Goal: Task Accomplishment & Management: Manage account settings

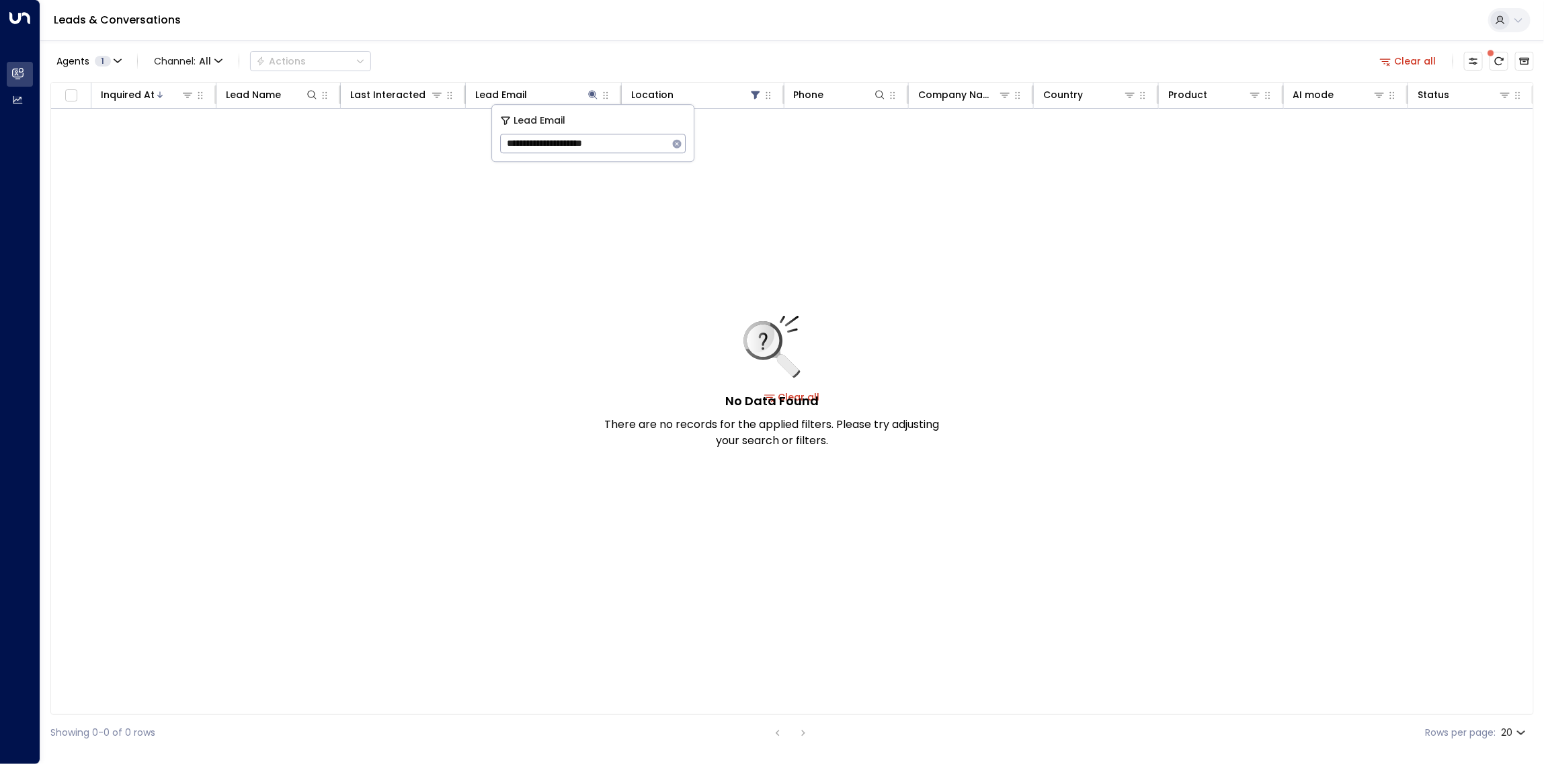
drag, startPoint x: 642, startPoint y: 141, endPoint x: 495, endPoint y: 142, distance: 147.2
click at [495, 142] on div "**********" at bounding box center [593, 133] width 202 height 56
type input "**********"
click at [677, 143] on icon "button" at bounding box center [677, 143] width 9 height 9
drag, startPoint x: 609, startPoint y: 222, endPoint x: 602, endPoint y: 230, distance: 10.9
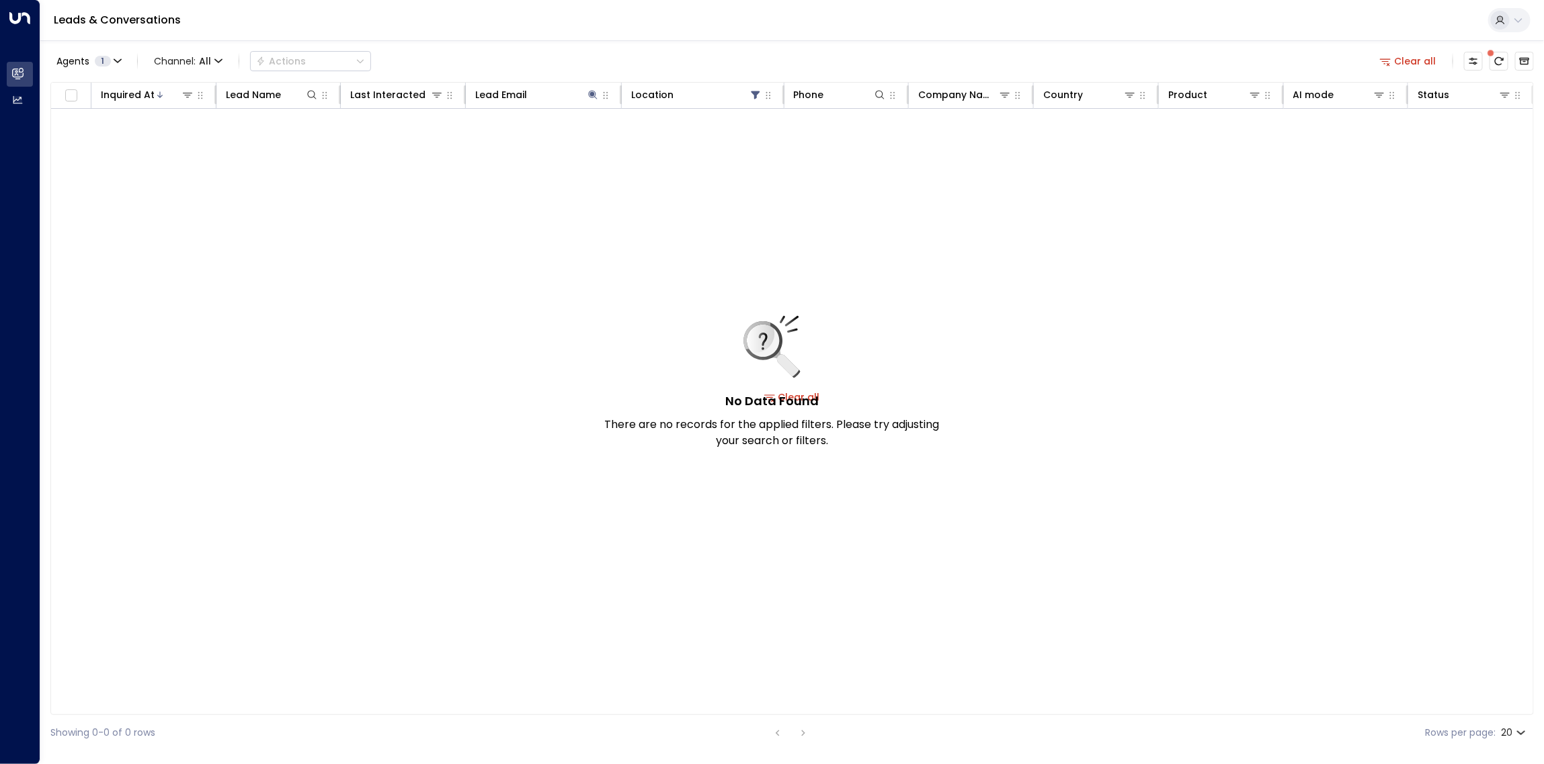
click at [603, 230] on div "No Data Found There are no records for the applied filters. Please try adjustin…" at bounding box center [792, 397] width 1482 height 576
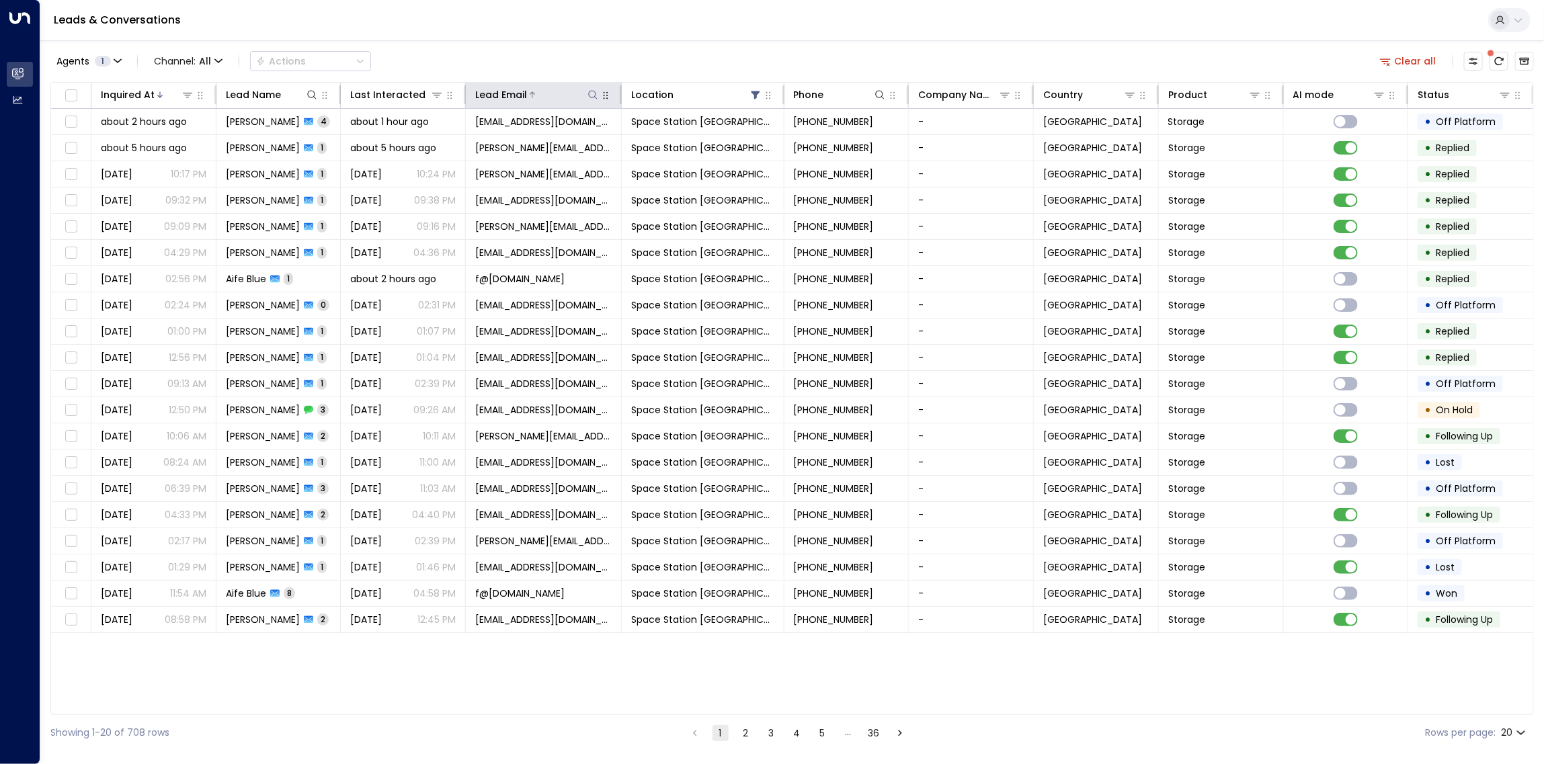
click at [593, 95] on icon at bounding box center [592, 94] width 11 height 11
type input "**********"
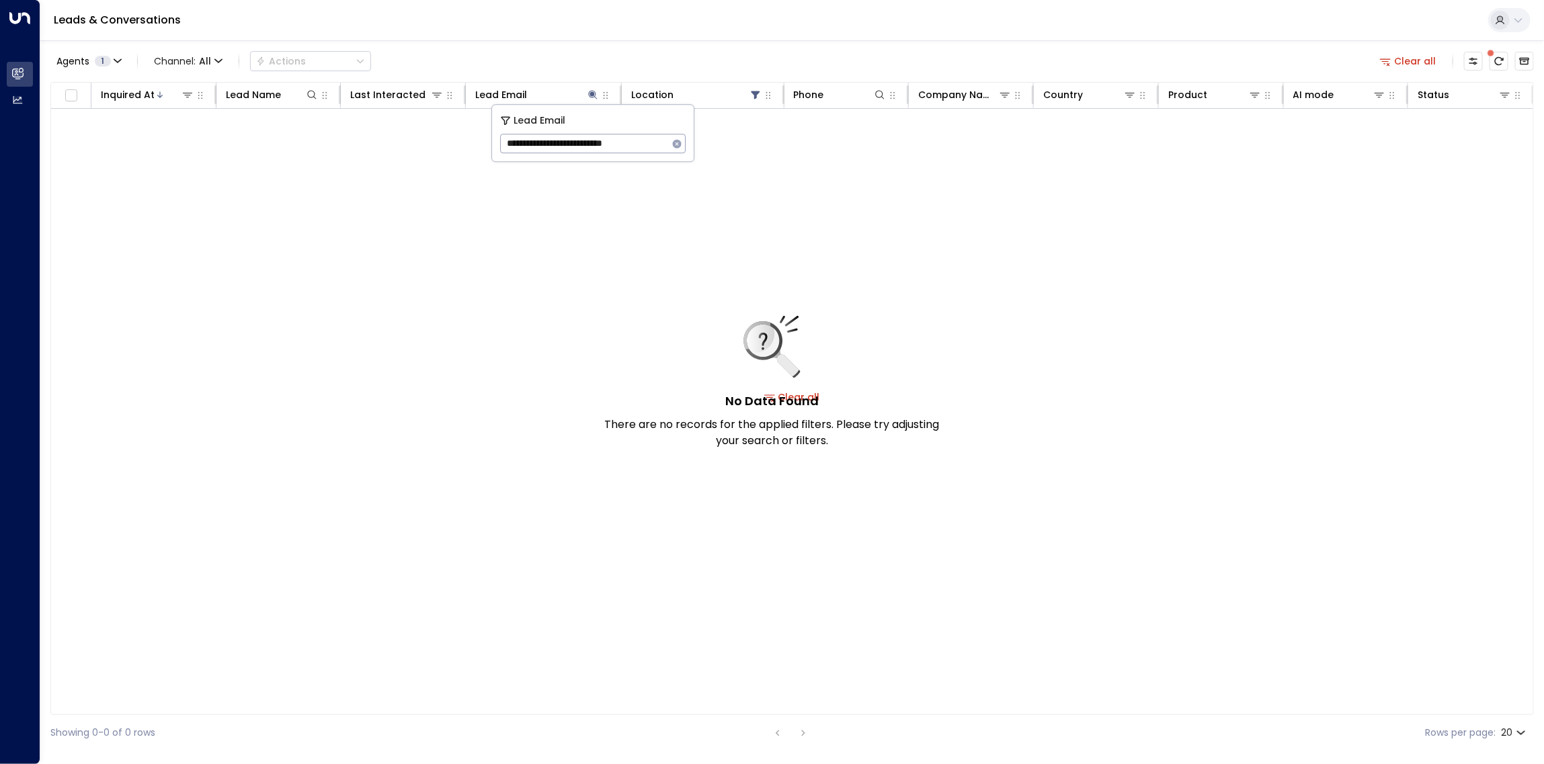
click at [632, 44] on div "Agents 1 Channel: All Actions Clear all Inquired At Lead Name Last Interacted L…" at bounding box center [791, 395] width 1483 height 710
click at [592, 95] on icon at bounding box center [593, 94] width 9 height 9
click at [592, 94] on icon at bounding box center [593, 94] width 9 height 9
click at [677, 141] on icon "button" at bounding box center [677, 143] width 9 height 9
click at [575, 225] on div "No Data Found There are no records for the applied filters. Please try adjustin…" at bounding box center [792, 397] width 1482 height 576
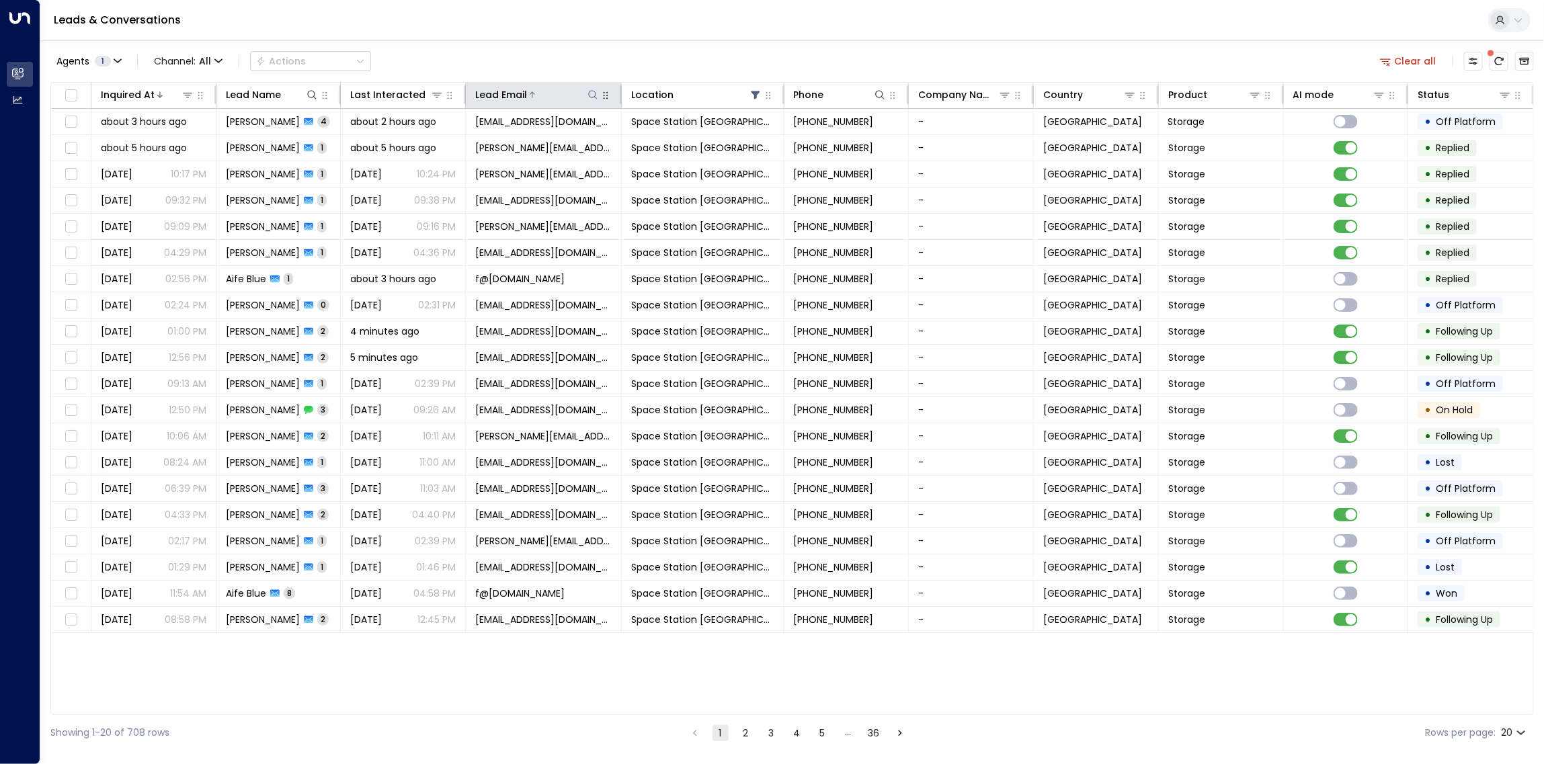
click at [591, 99] on icon at bounding box center [592, 94] width 11 height 11
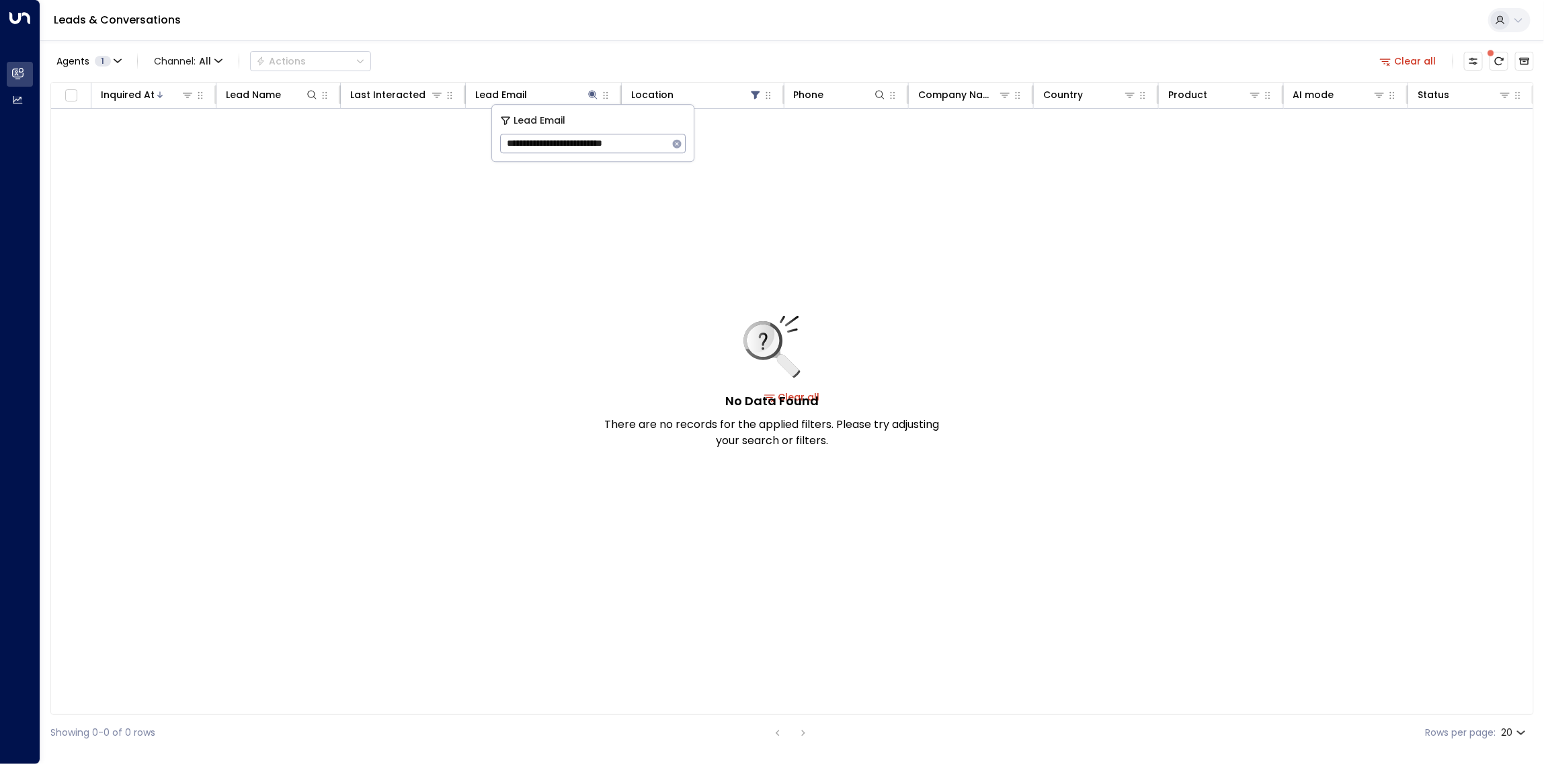
click at [603, 146] on input "**********" at bounding box center [584, 143] width 168 height 25
paste input "text"
type input "**********"
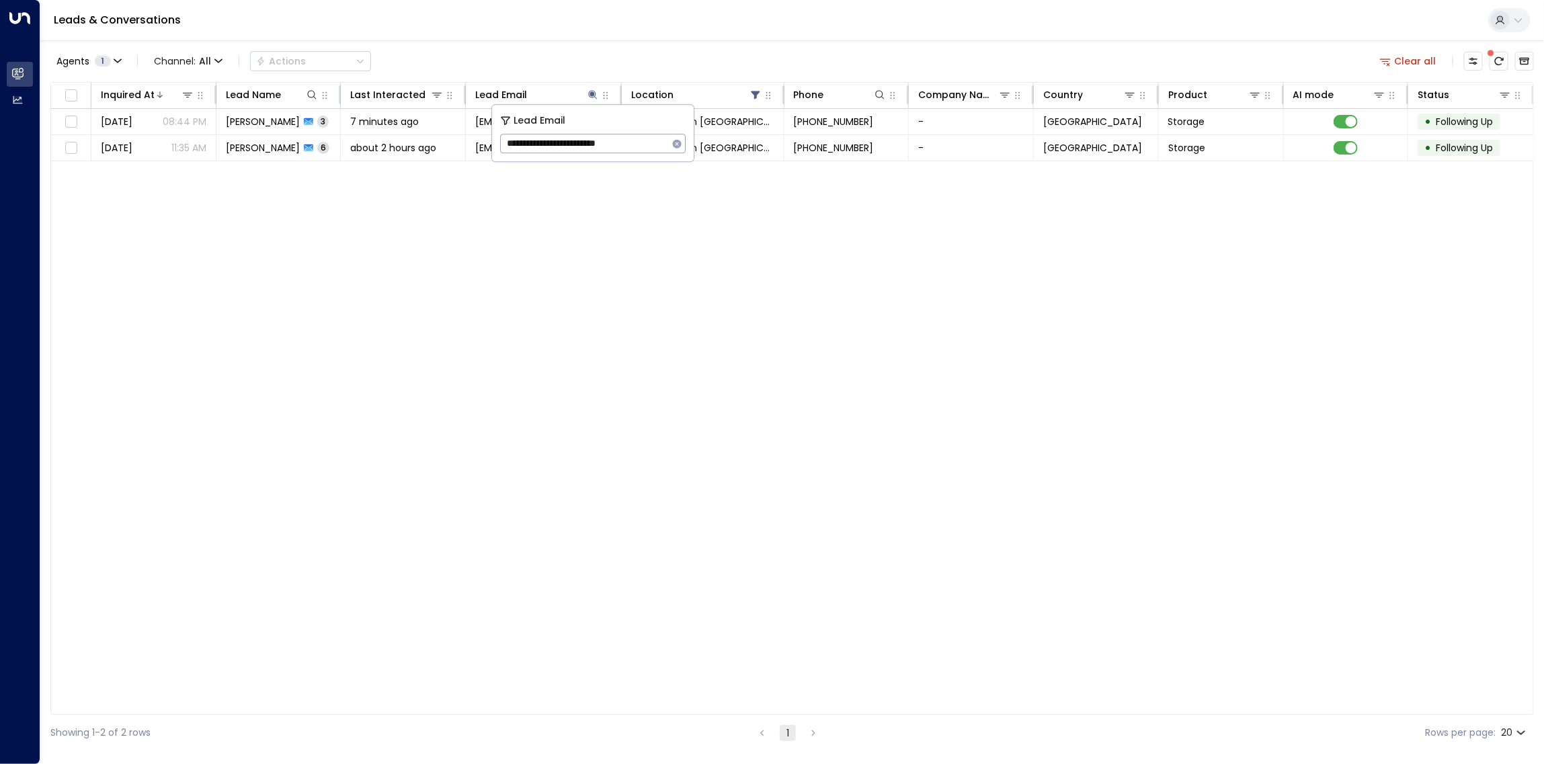
click at [624, 241] on div "Inquired At Lead Name Last Interacted Lead Email Location Phone Company Name Co…" at bounding box center [791, 398] width 1483 height 633
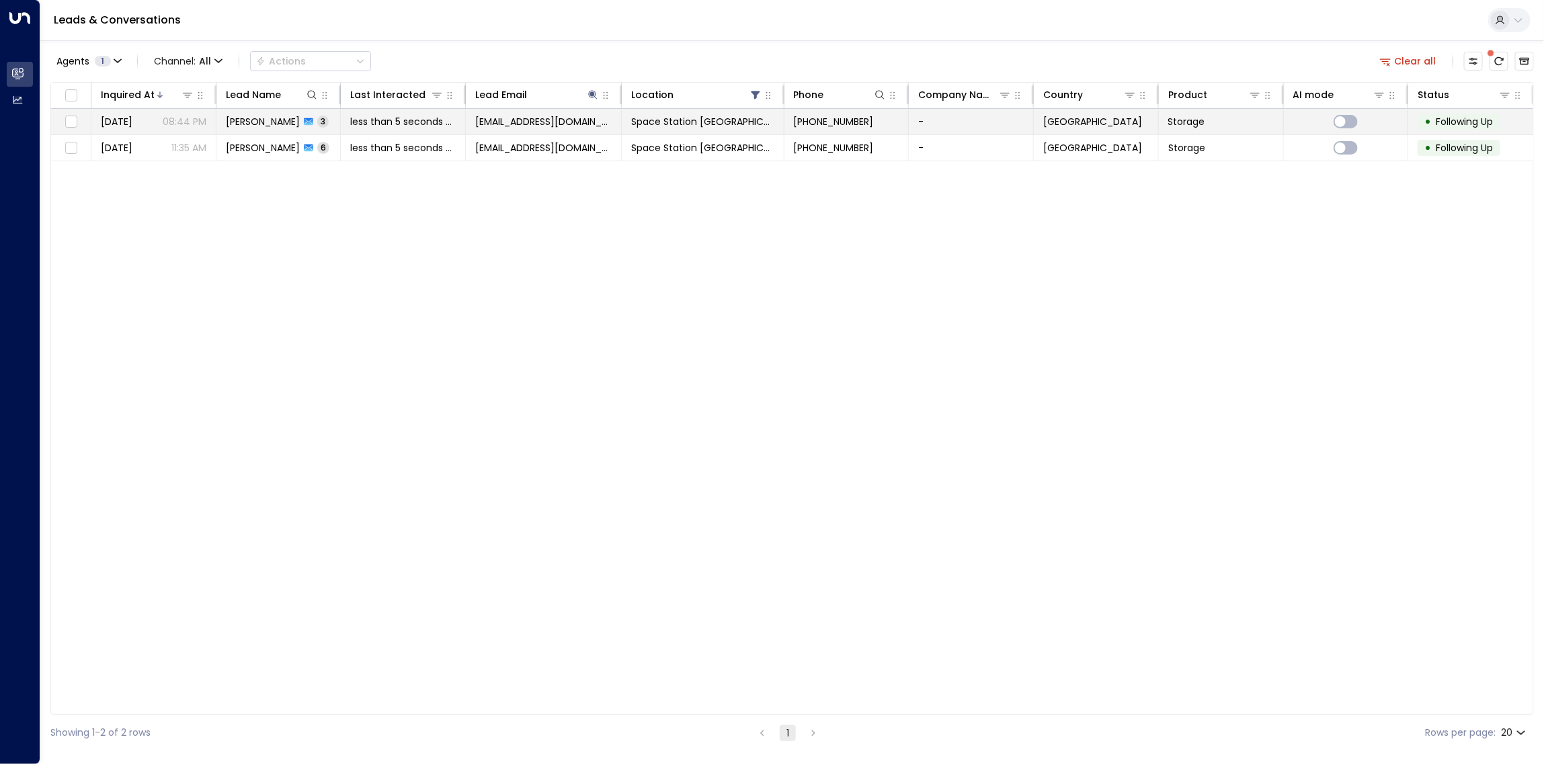
drag, startPoint x: 280, startPoint y: 122, endPoint x: 280, endPoint y: 115, distance: 7.4
click at [280, 115] on span "[PERSON_NAME]" at bounding box center [263, 121] width 74 height 13
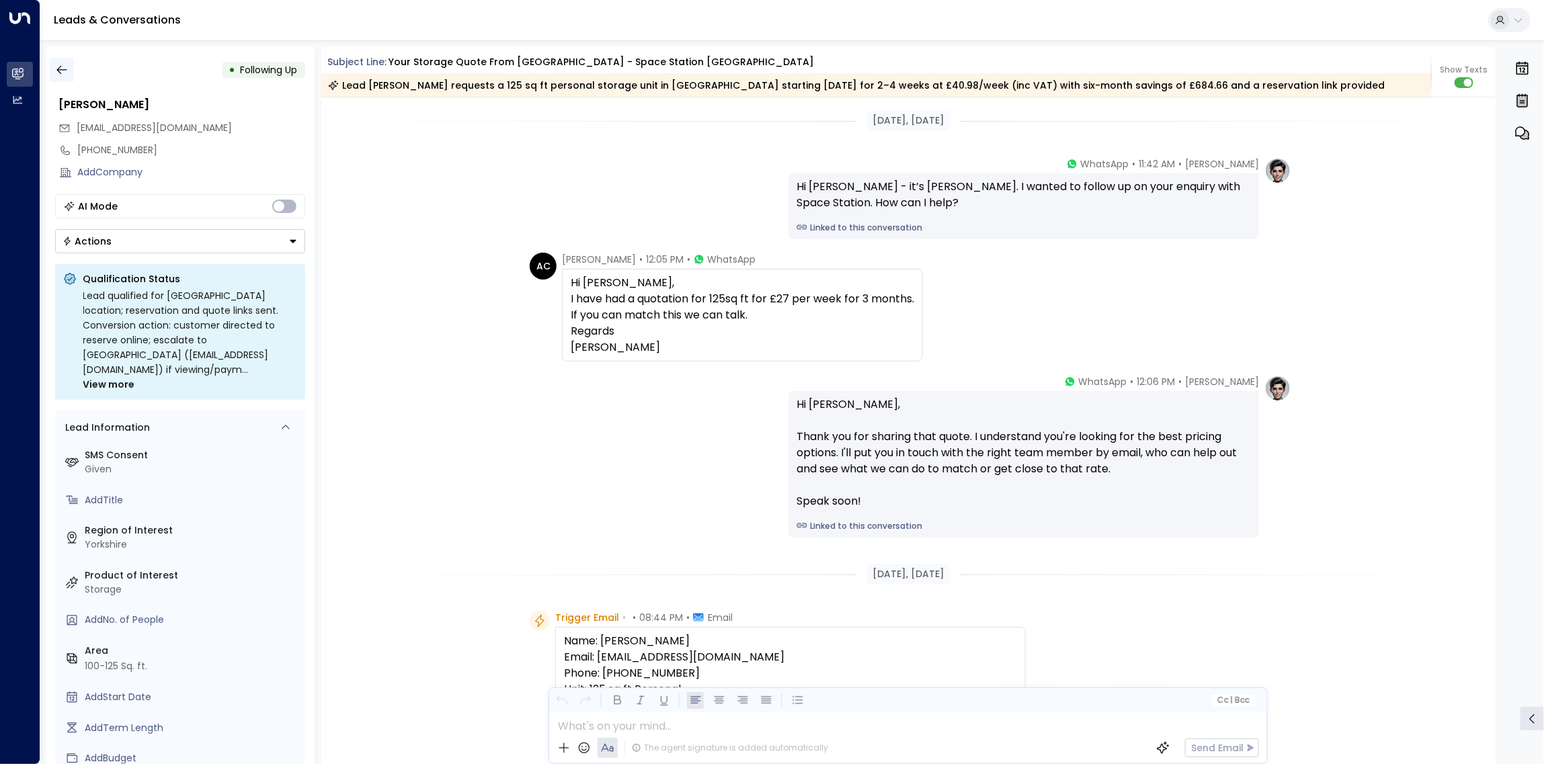
click at [71, 68] on button "button" at bounding box center [62, 70] width 24 height 24
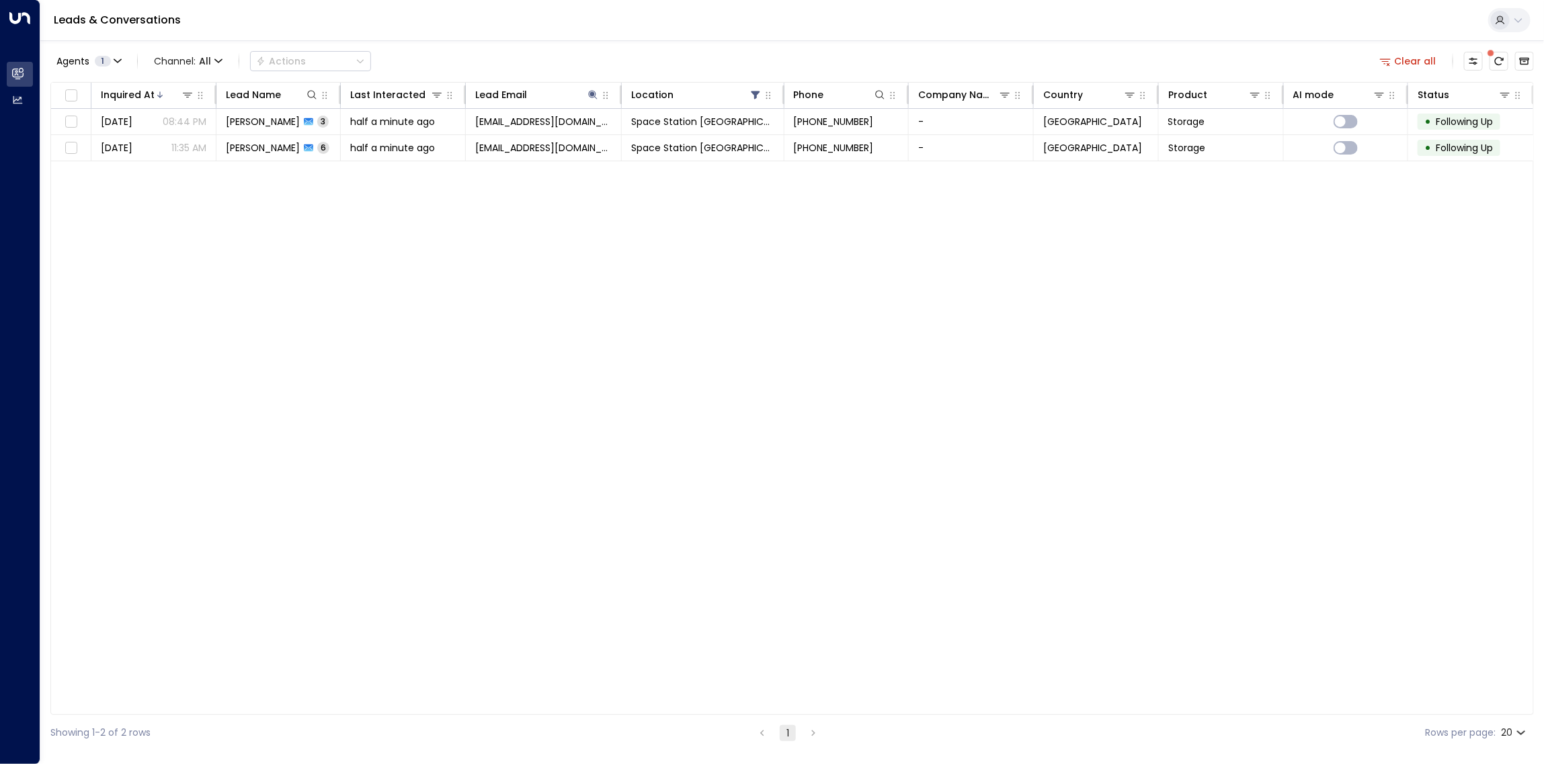
click at [864, 209] on div "Inquired At Lead Name Last Interacted Lead Email Location Phone Company Name Co…" at bounding box center [791, 398] width 1483 height 633
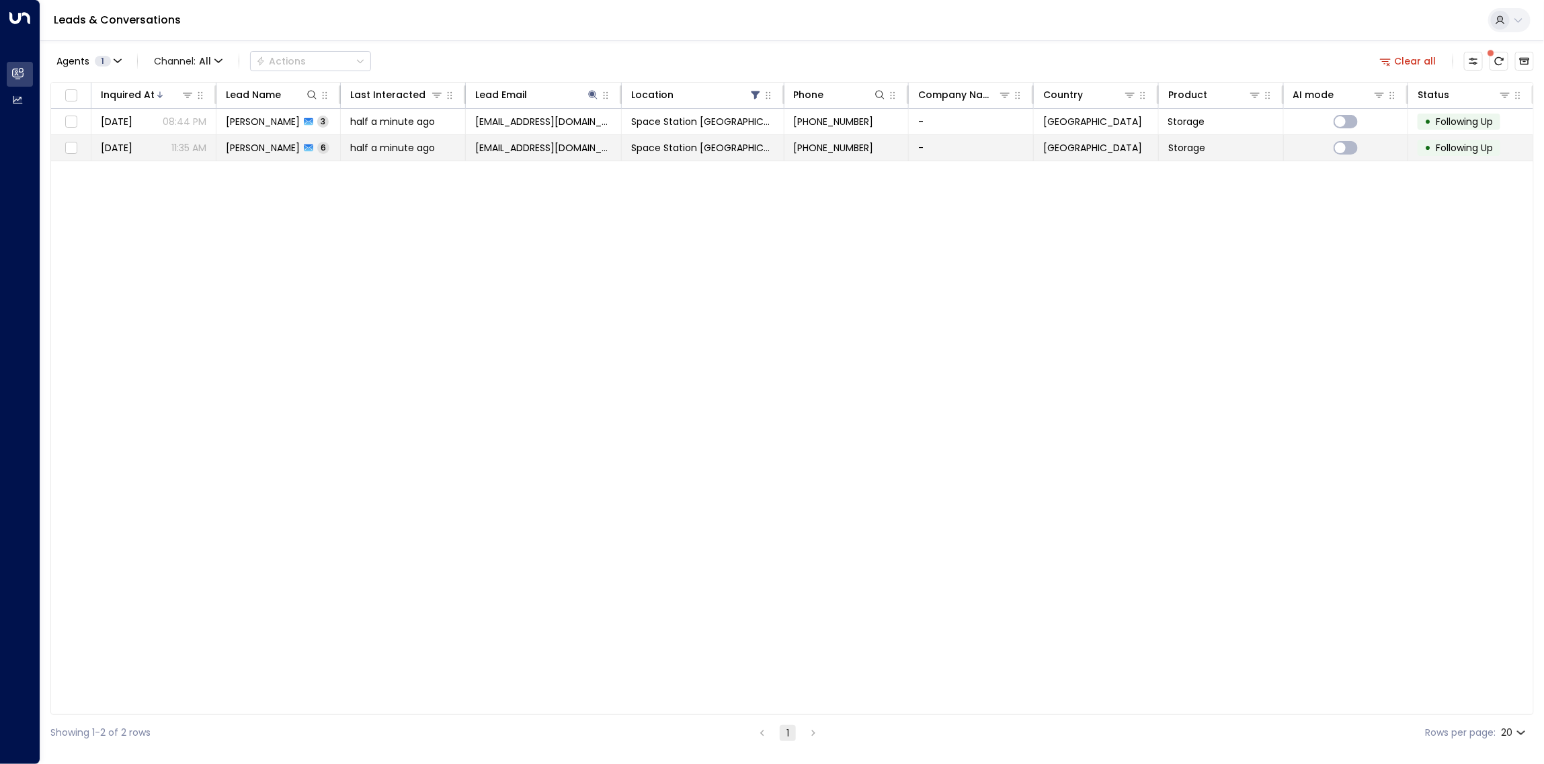
click at [266, 142] on span "[PERSON_NAME]" at bounding box center [263, 147] width 74 height 13
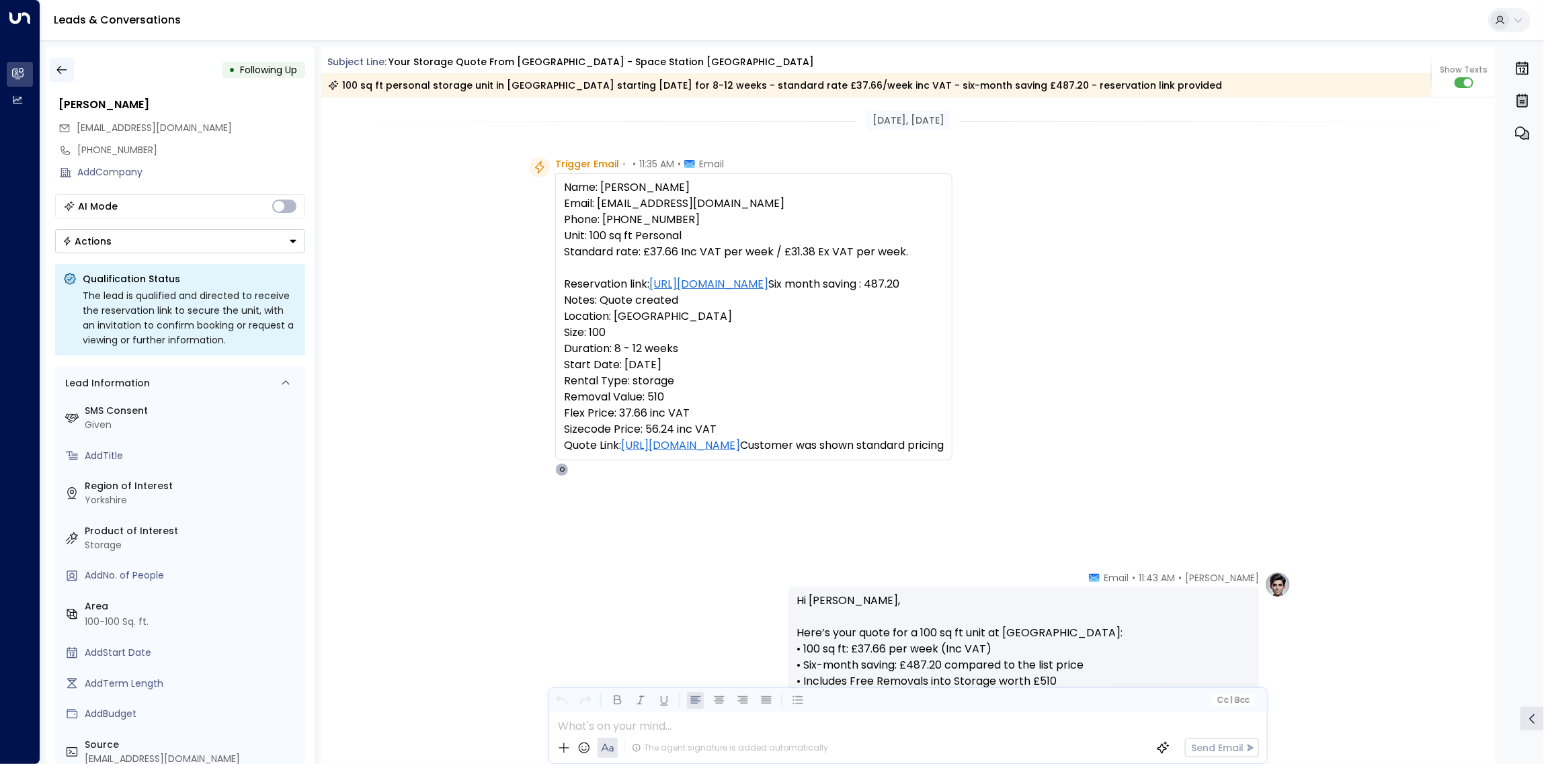
click at [58, 67] on icon "button" at bounding box center [61, 69] width 13 height 13
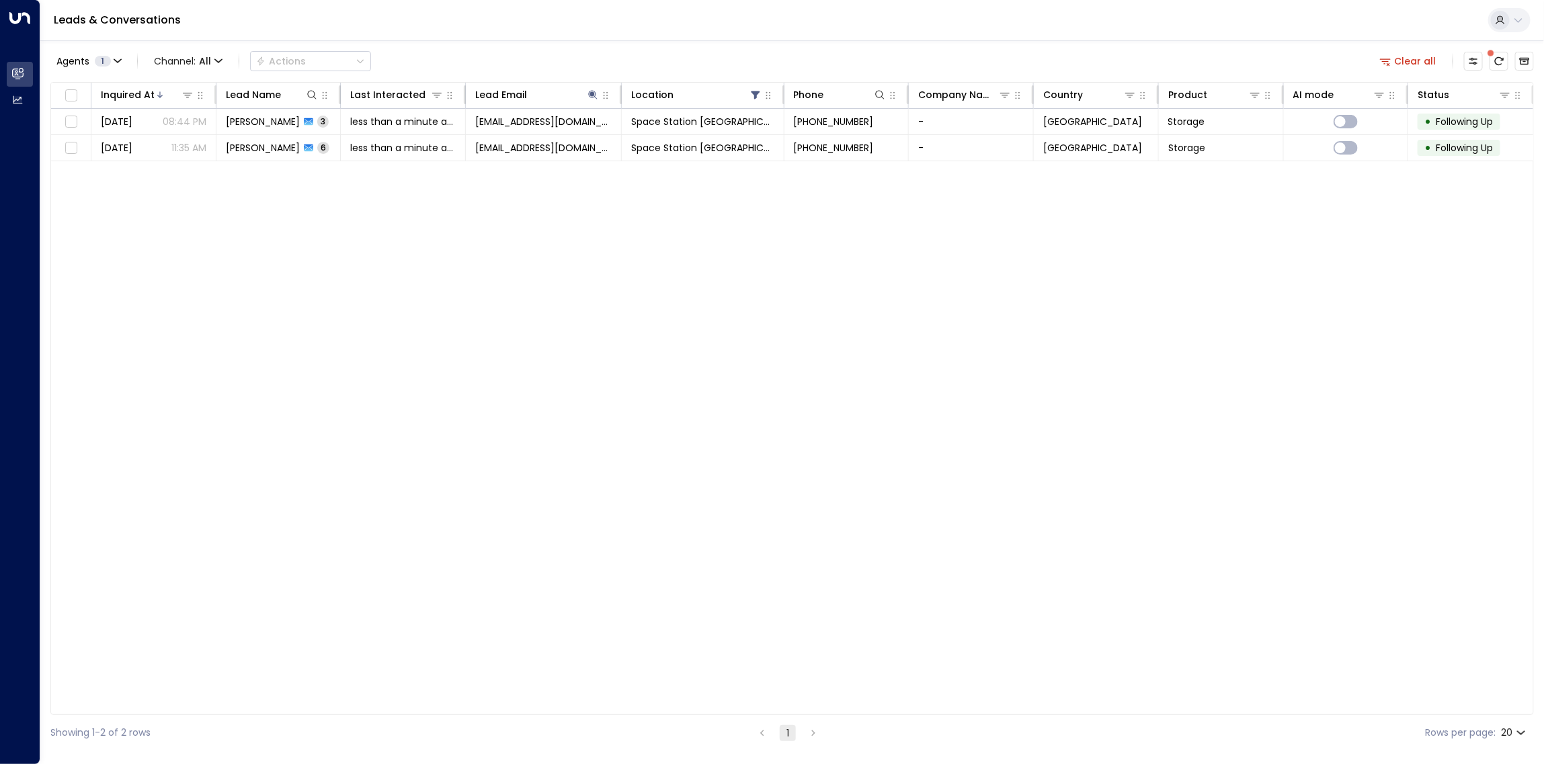
click at [380, 347] on div "Inquired At Lead Name Last Interacted Lead Email Location Phone Company Name Co…" at bounding box center [791, 398] width 1483 height 633
click at [1486, 58] on div at bounding box center [1499, 61] width 70 height 19
click at [1501, 58] on icon "There are new threads available. Refresh the grid to view the latest updates." at bounding box center [1498, 61] width 9 height 8
click at [845, 367] on div "Inquired At Lead Name Last Interacted Lead Email Location Phone Company Name Co…" at bounding box center [791, 398] width 1483 height 633
click at [595, 94] on icon at bounding box center [592, 94] width 11 height 11
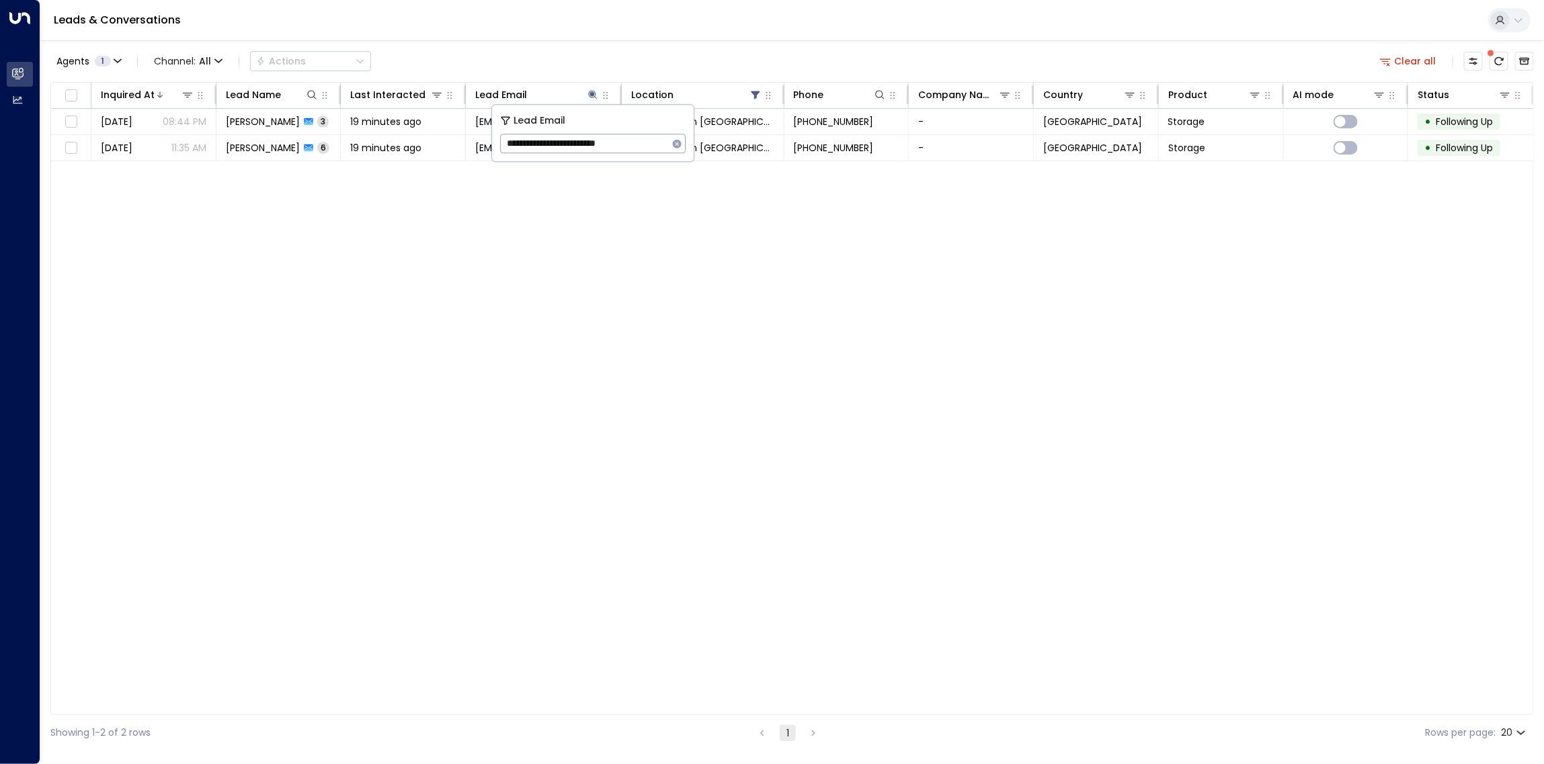
drag, startPoint x: 664, startPoint y: 144, endPoint x: 504, endPoint y: 142, distance: 160.0
click at [504, 142] on input "**********" at bounding box center [584, 143] width 168 height 25
type input "**********"
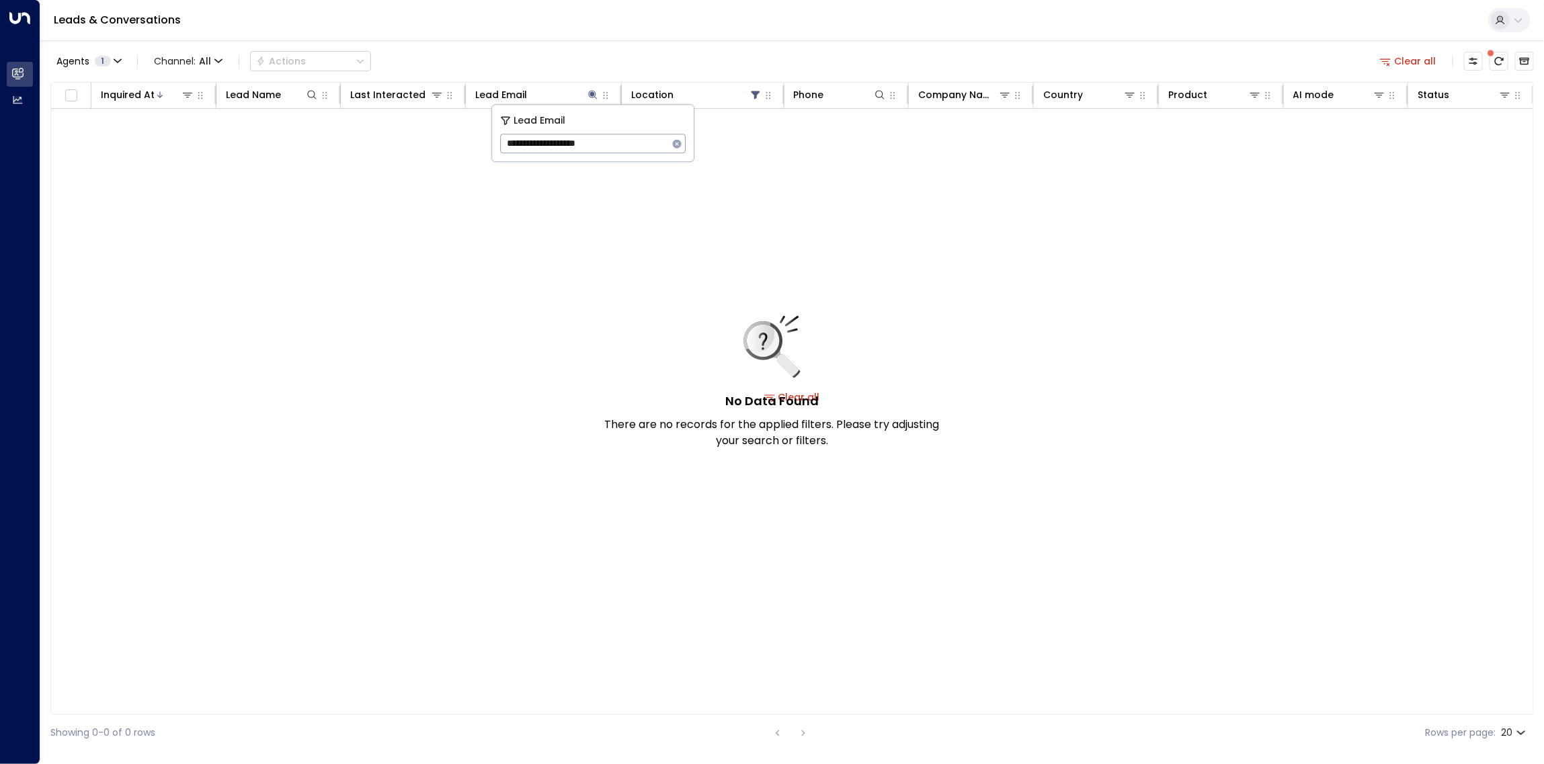
click at [542, 209] on div "No Data Found There are no records for the applied filters. Please try adjustin…" at bounding box center [792, 397] width 1482 height 576
click at [589, 101] on button at bounding box center [592, 94] width 13 height 13
click at [667, 140] on input "**********" at bounding box center [584, 143] width 168 height 25
click at [677, 140] on icon "button" at bounding box center [677, 143] width 9 height 9
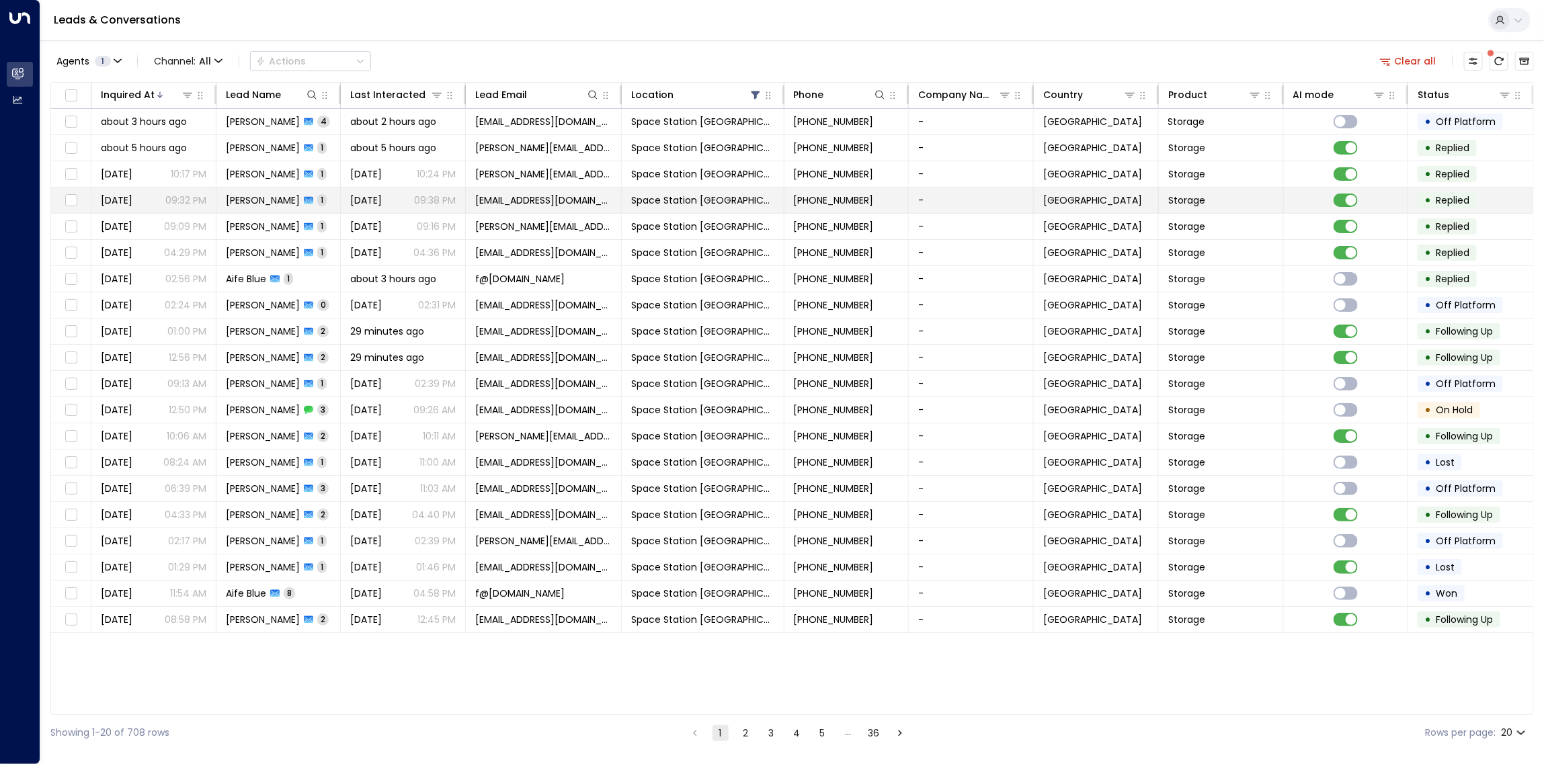
click at [370, 200] on span "[DATE]" at bounding box center [366, 200] width 32 height 13
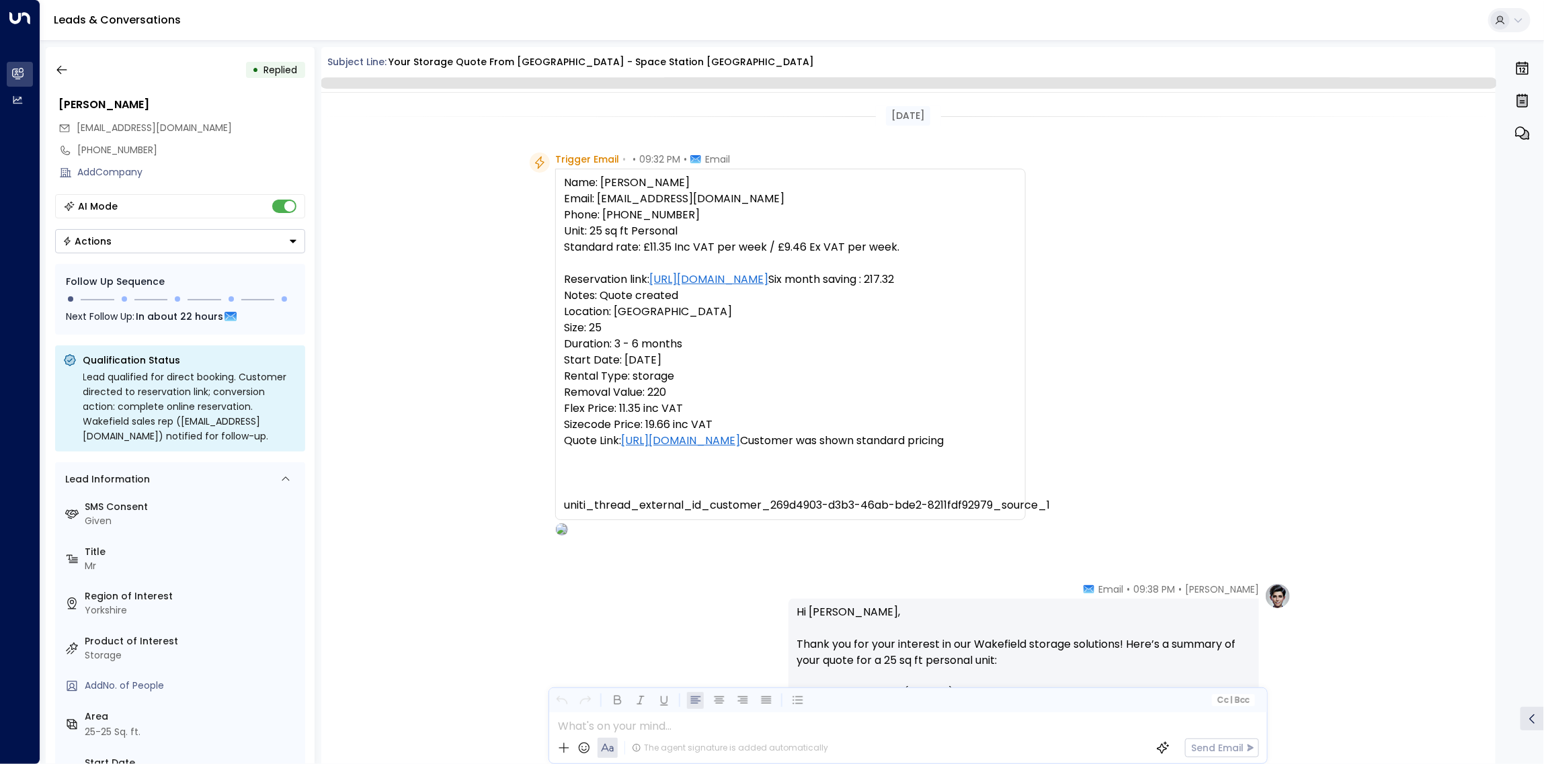
scroll to position [364, 0]
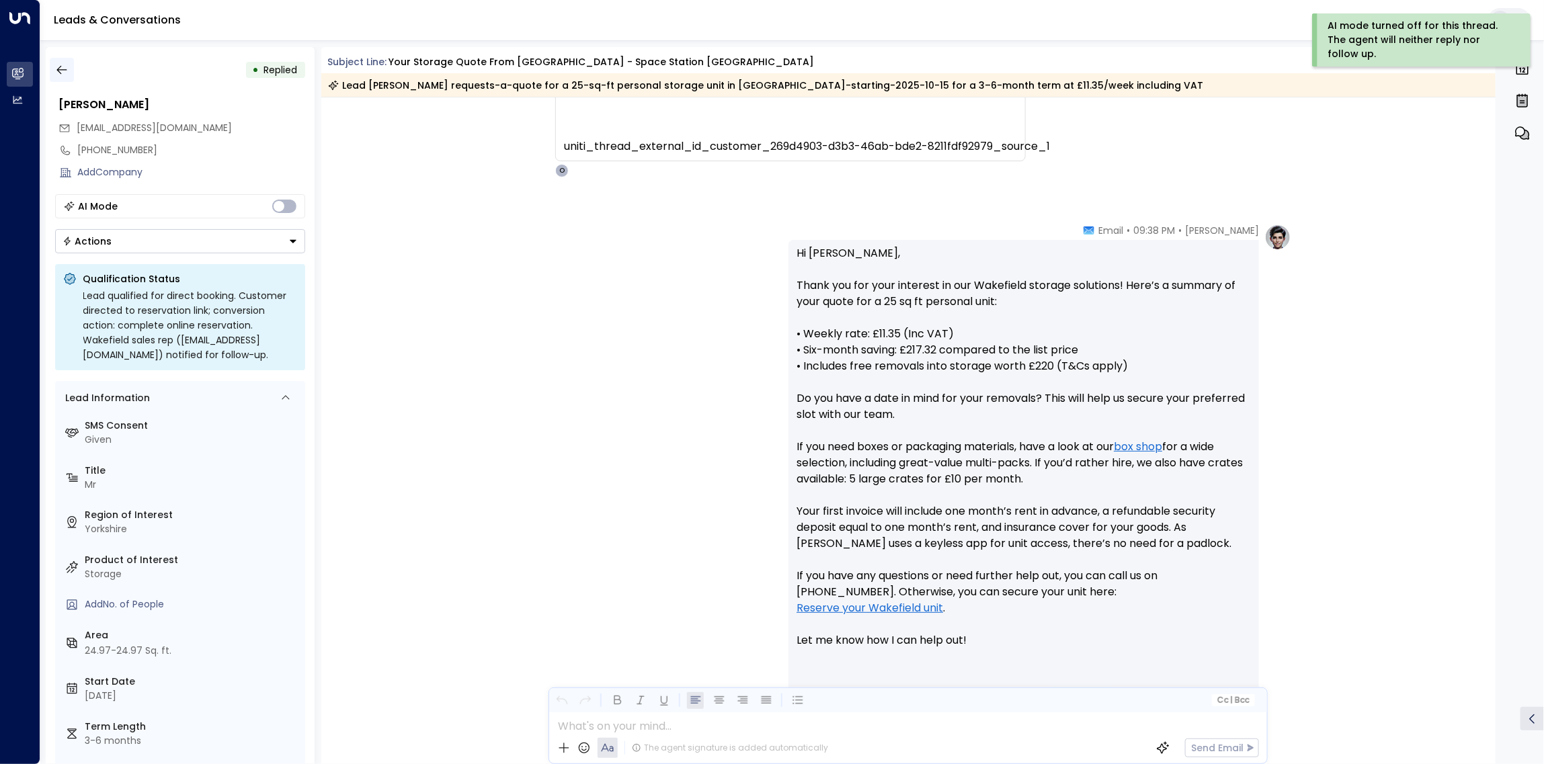
click at [61, 66] on icon "button" at bounding box center [61, 69] width 13 height 13
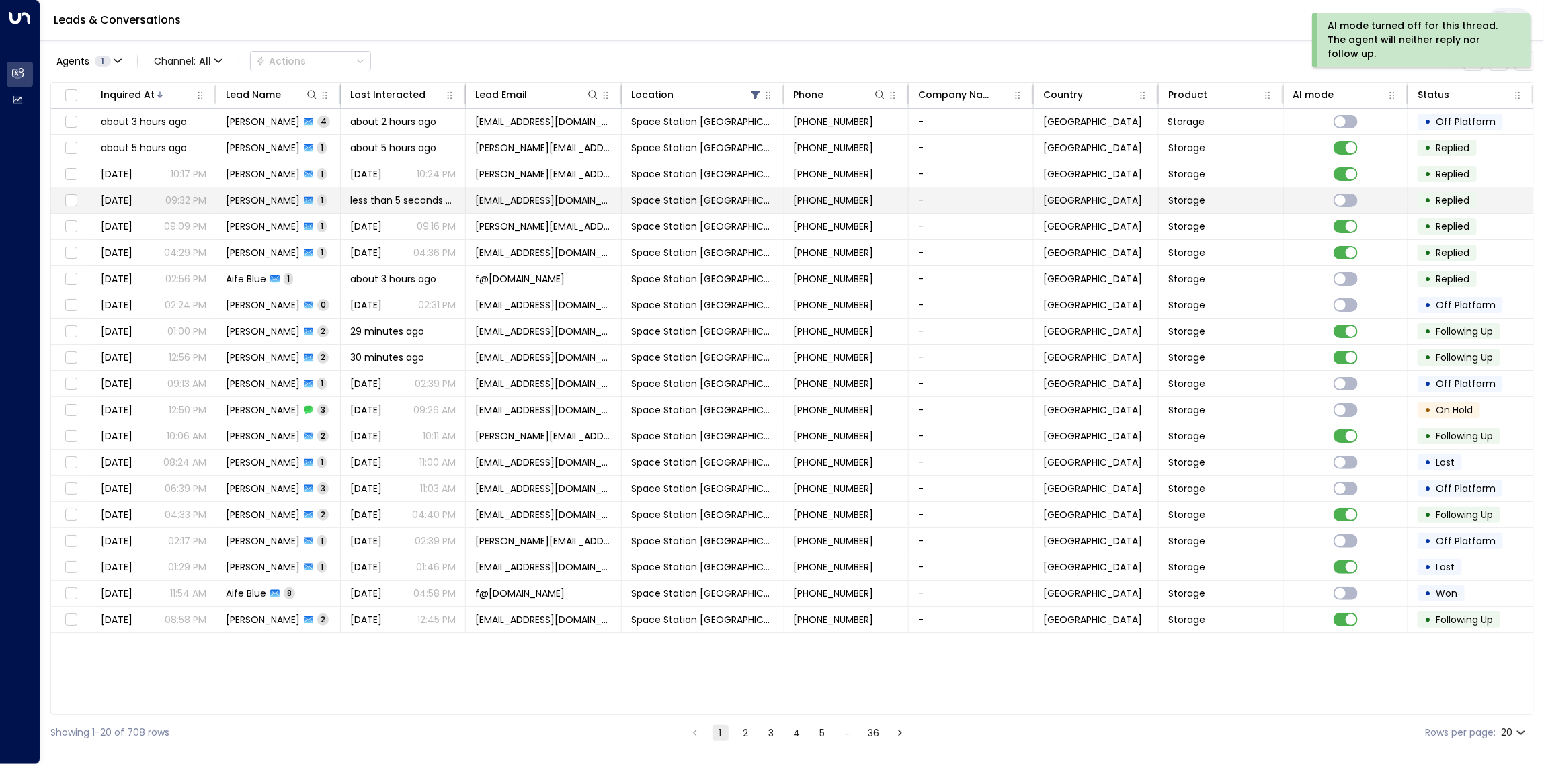
click at [492, 196] on span "[EMAIL_ADDRESS][DOMAIN_NAME]" at bounding box center [543, 200] width 136 height 13
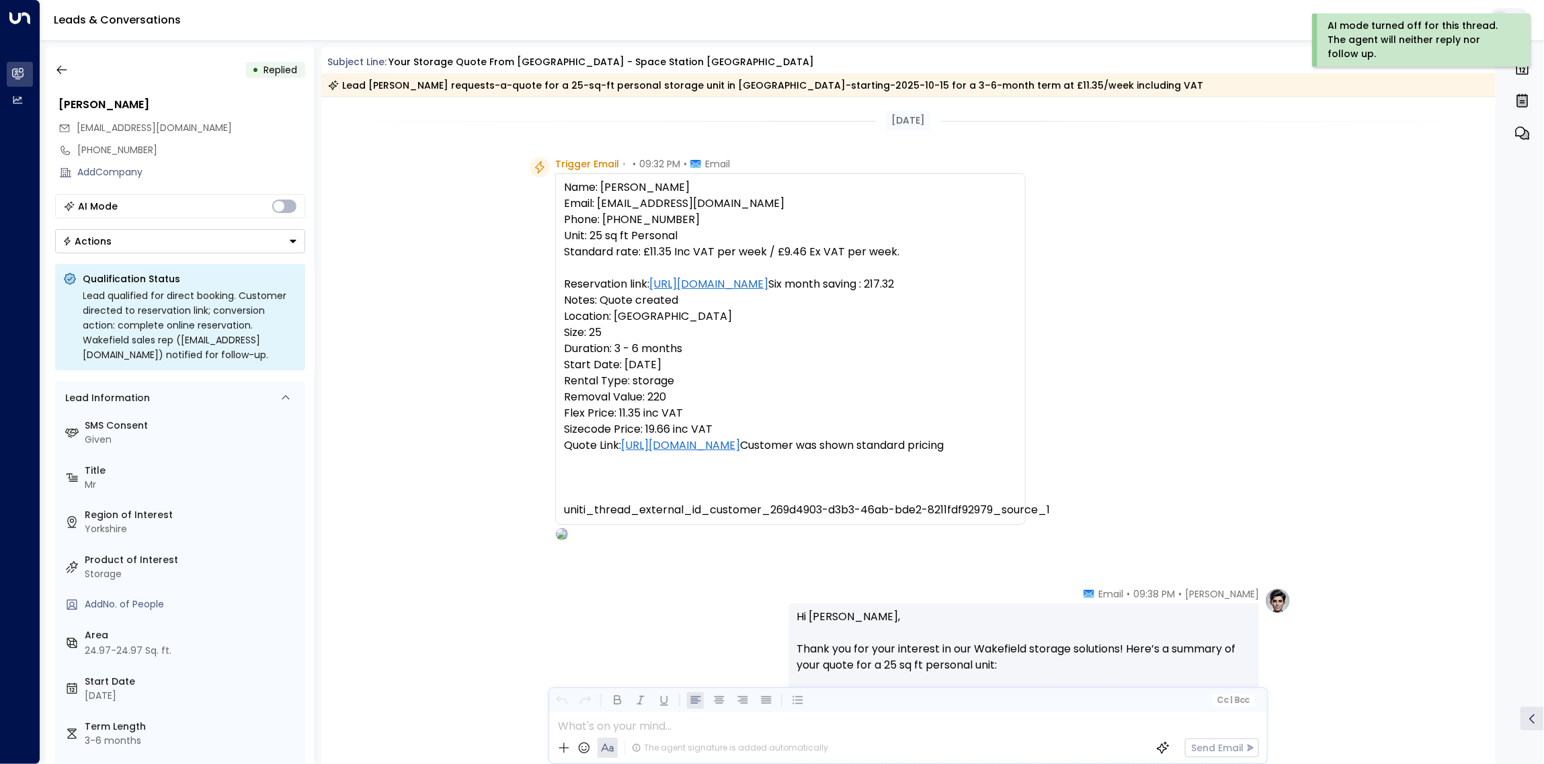
scroll to position [368, 0]
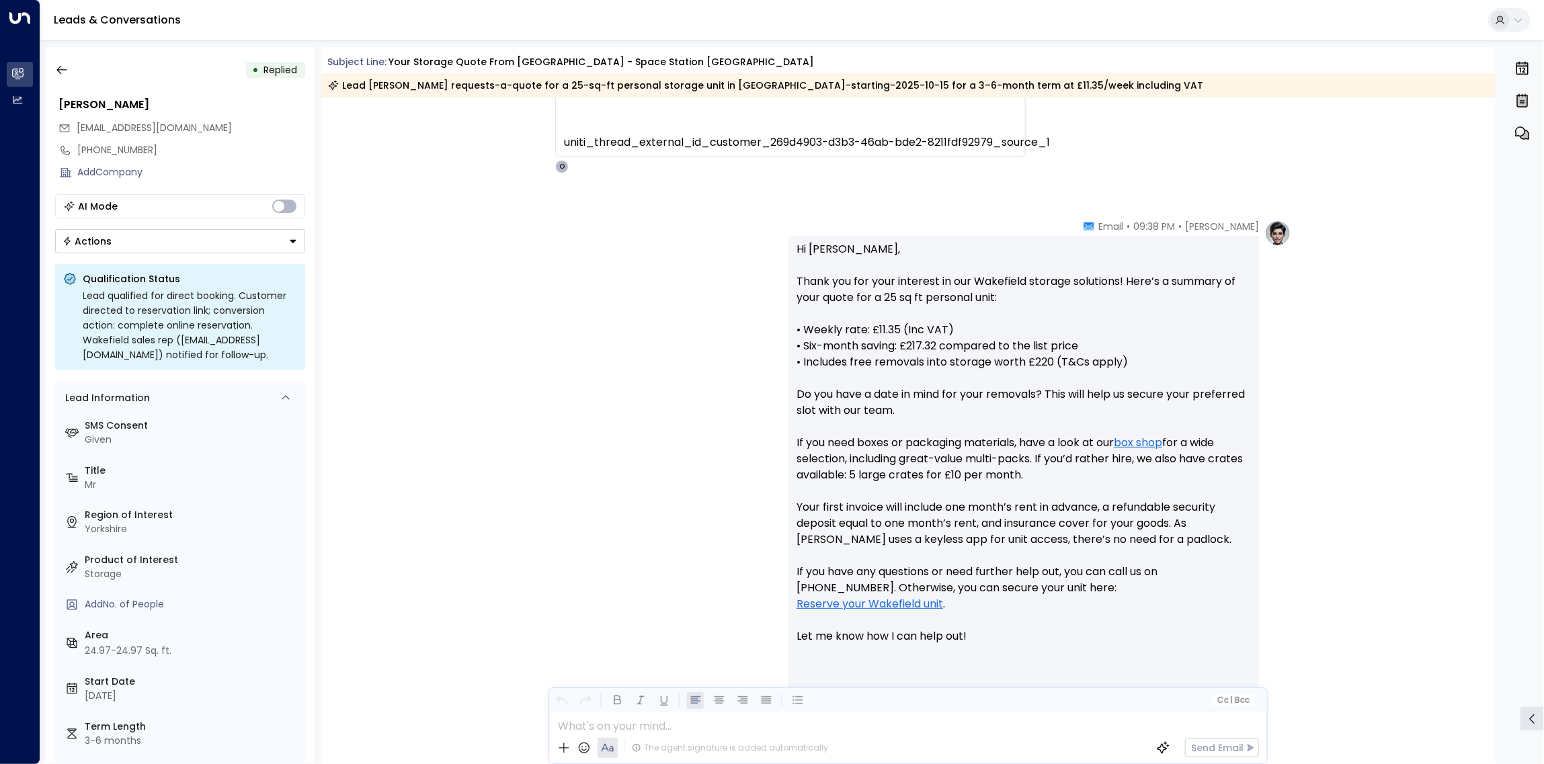
click at [256, 237] on button "Actions" at bounding box center [180, 241] width 250 height 24
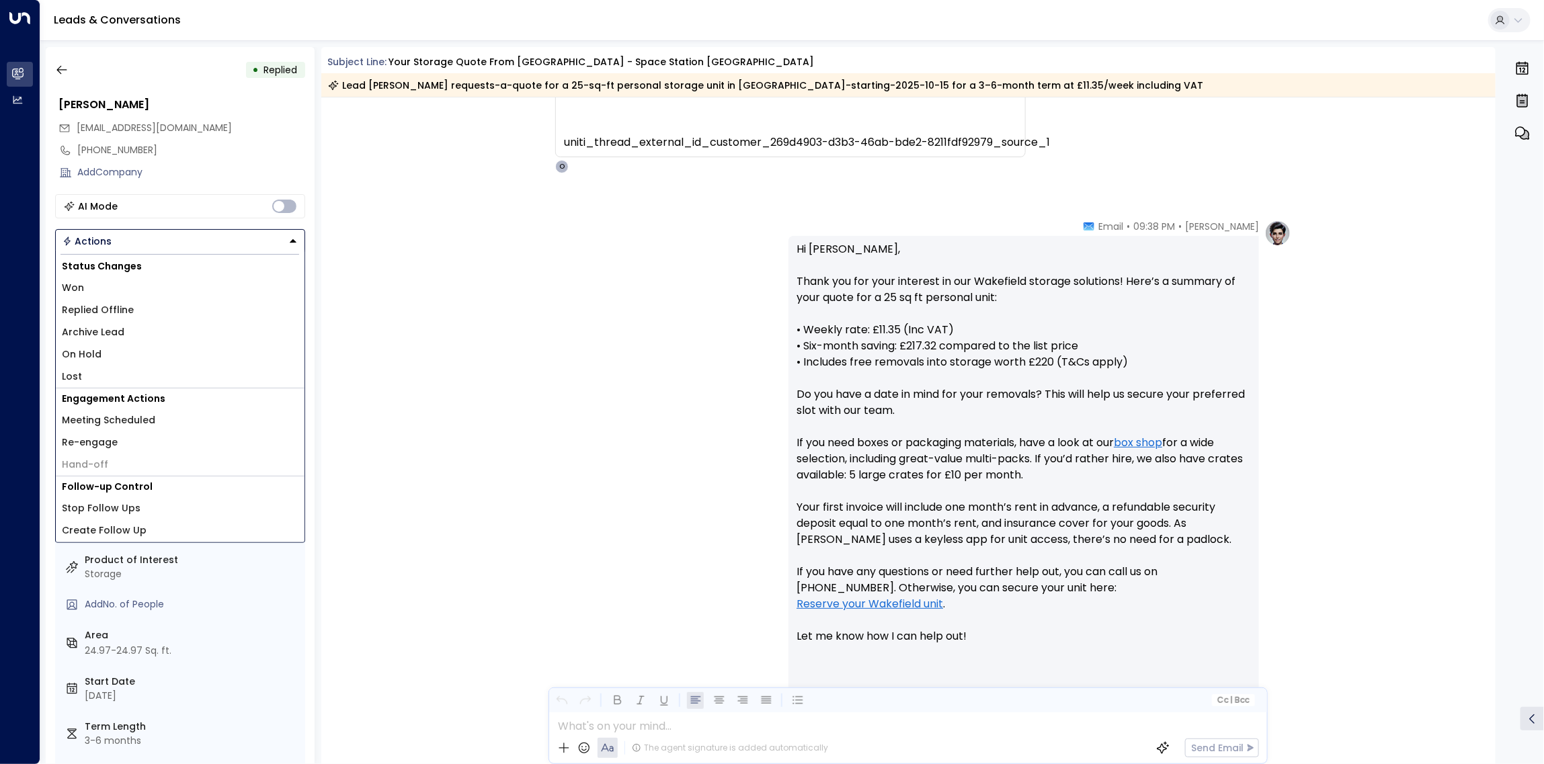
click at [176, 378] on li "Lost" at bounding box center [180, 377] width 249 height 22
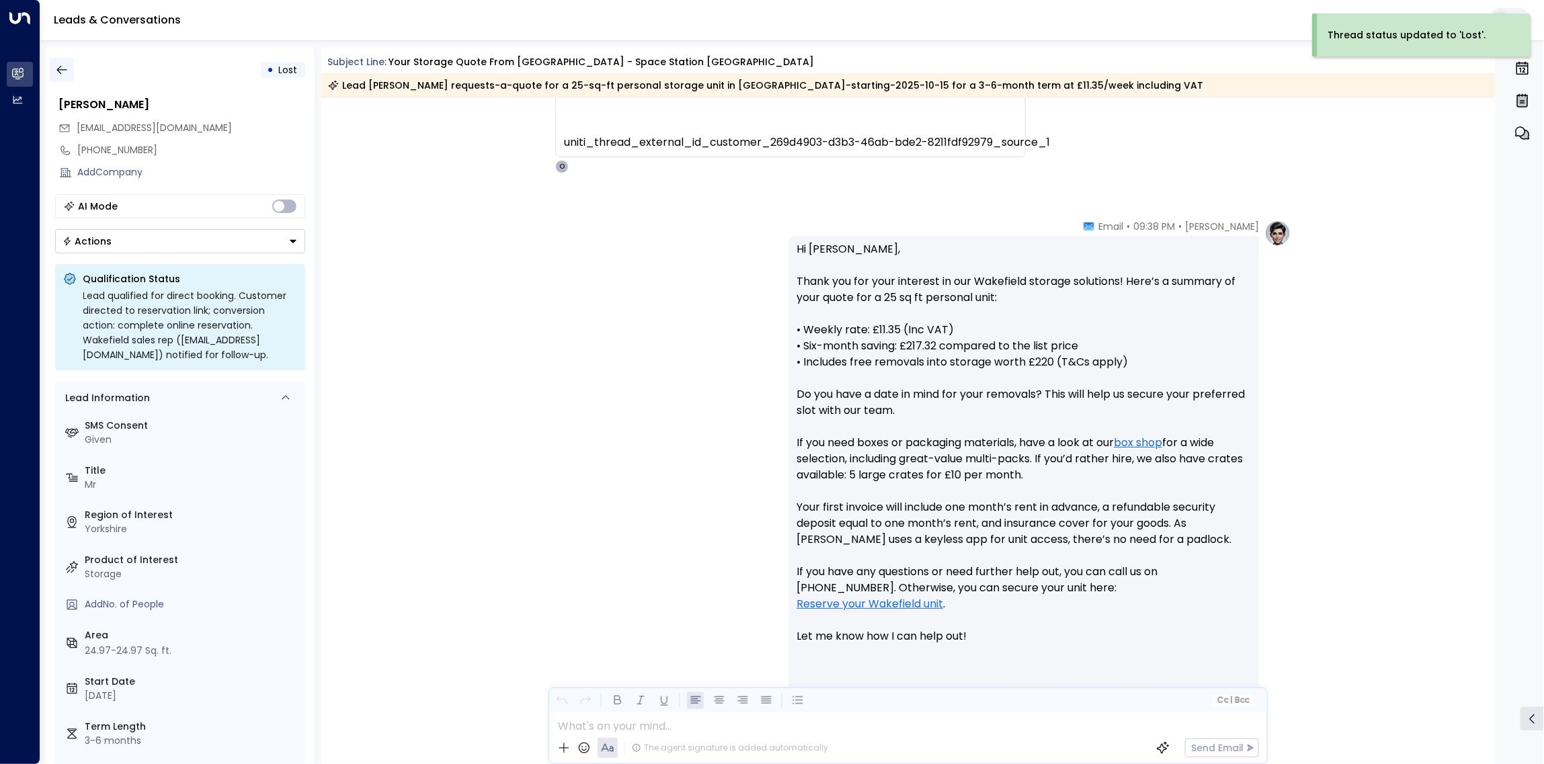
click at [62, 69] on icon "button" at bounding box center [61, 70] width 10 height 9
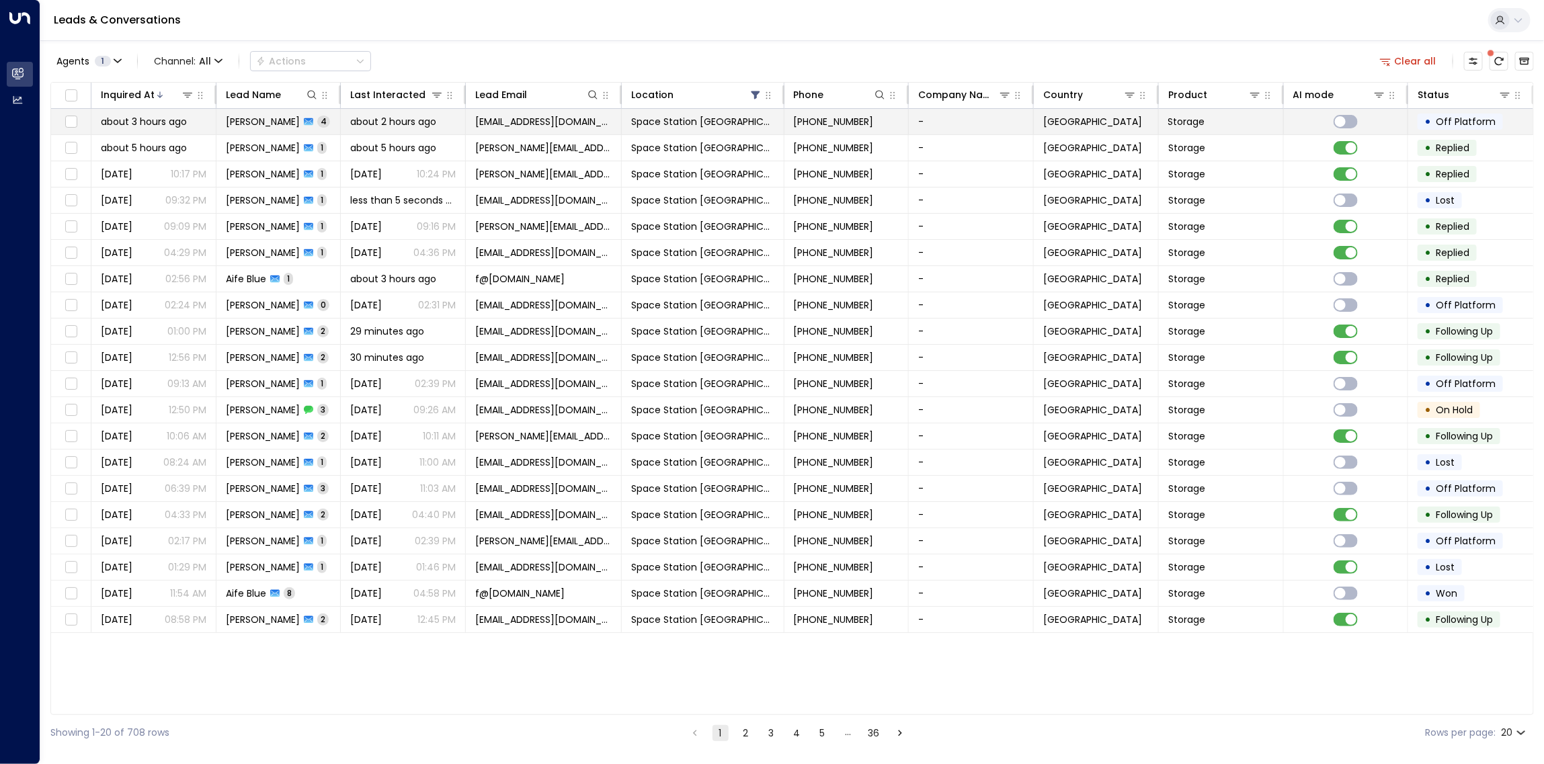
click at [560, 125] on span "[EMAIL_ADDRESS][DOMAIN_NAME]" at bounding box center [543, 121] width 136 height 13
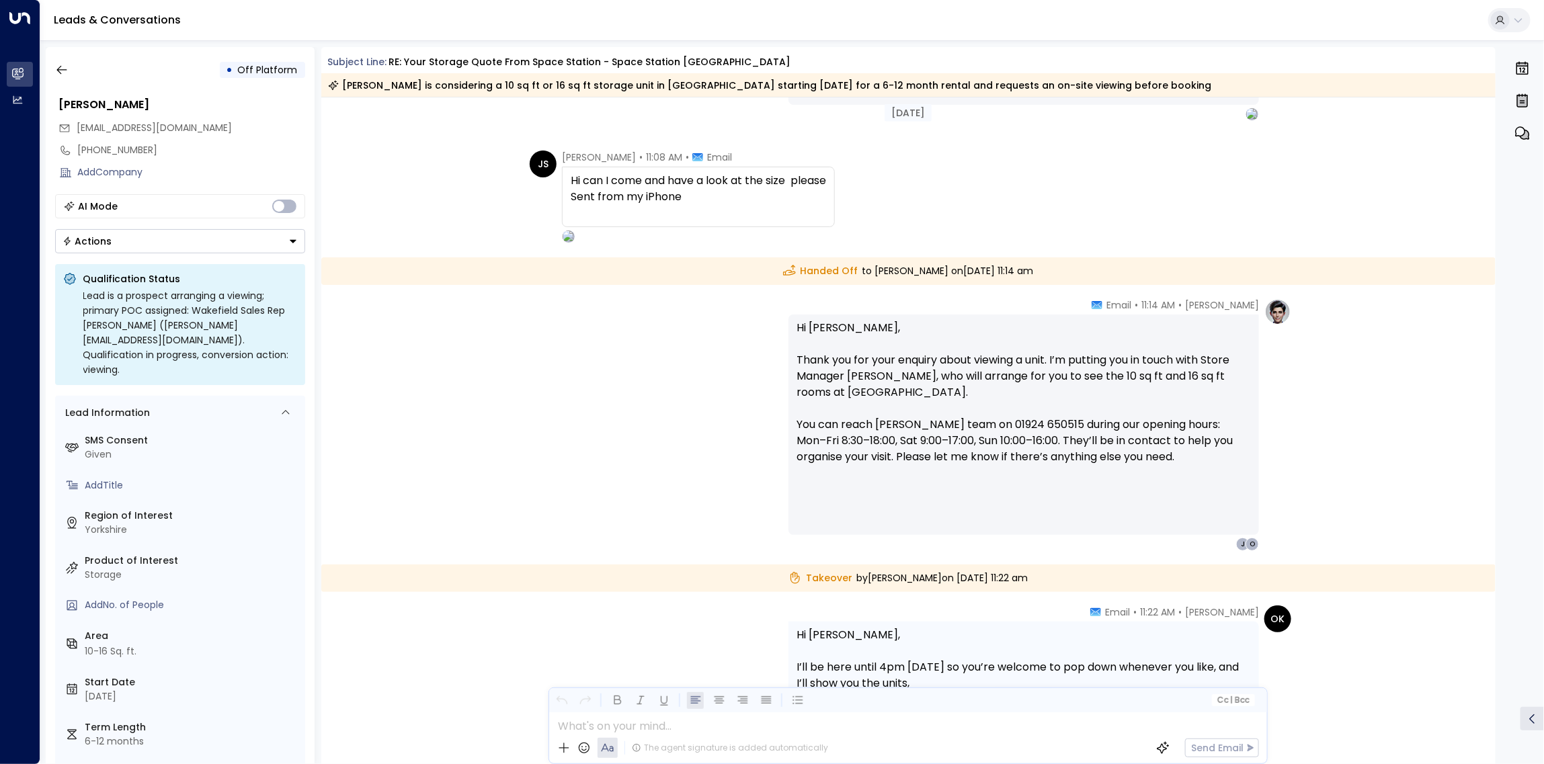
scroll to position [919, 0]
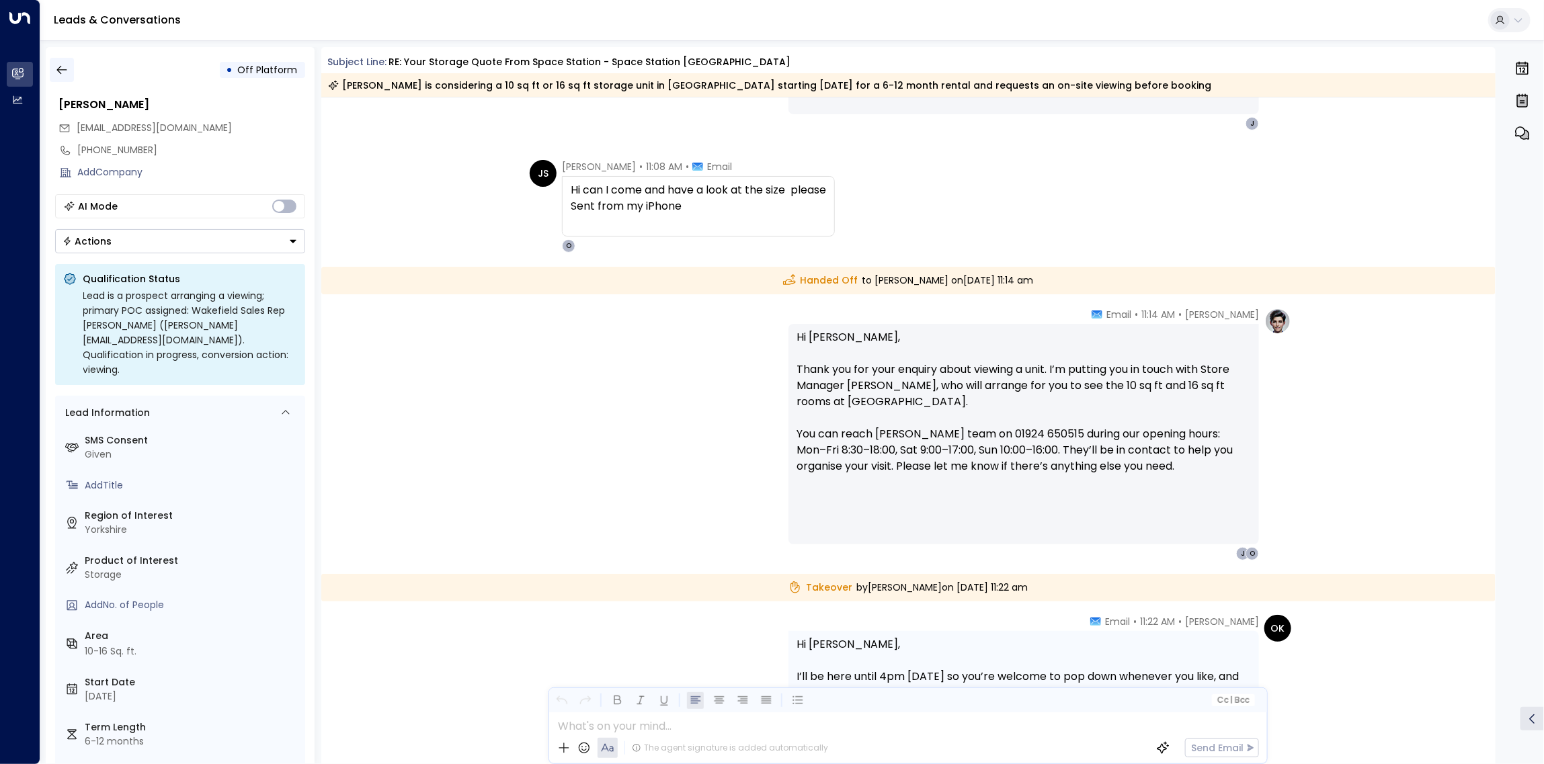
click at [59, 62] on button "button" at bounding box center [62, 70] width 24 height 24
